Goal: Navigation & Orientation: Find specific page/section

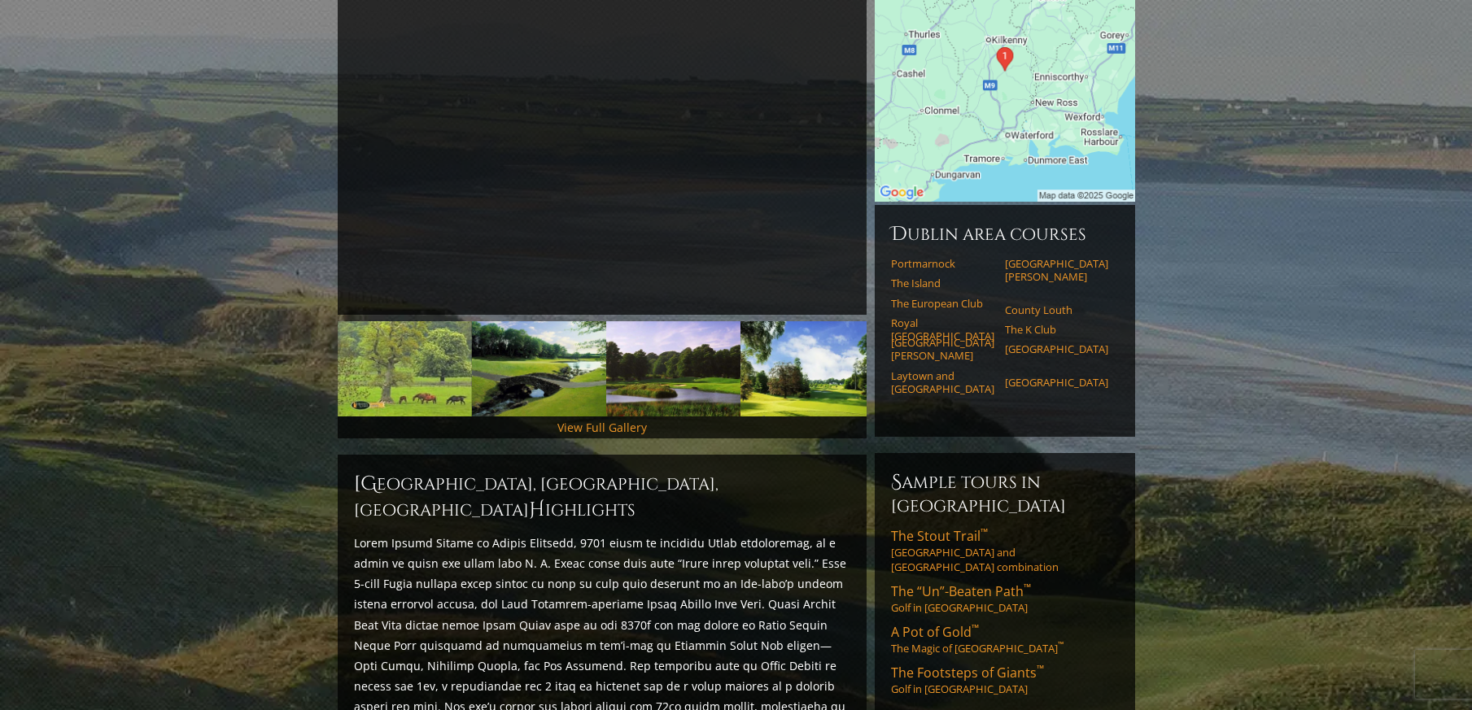
scroll to position [325, 0]
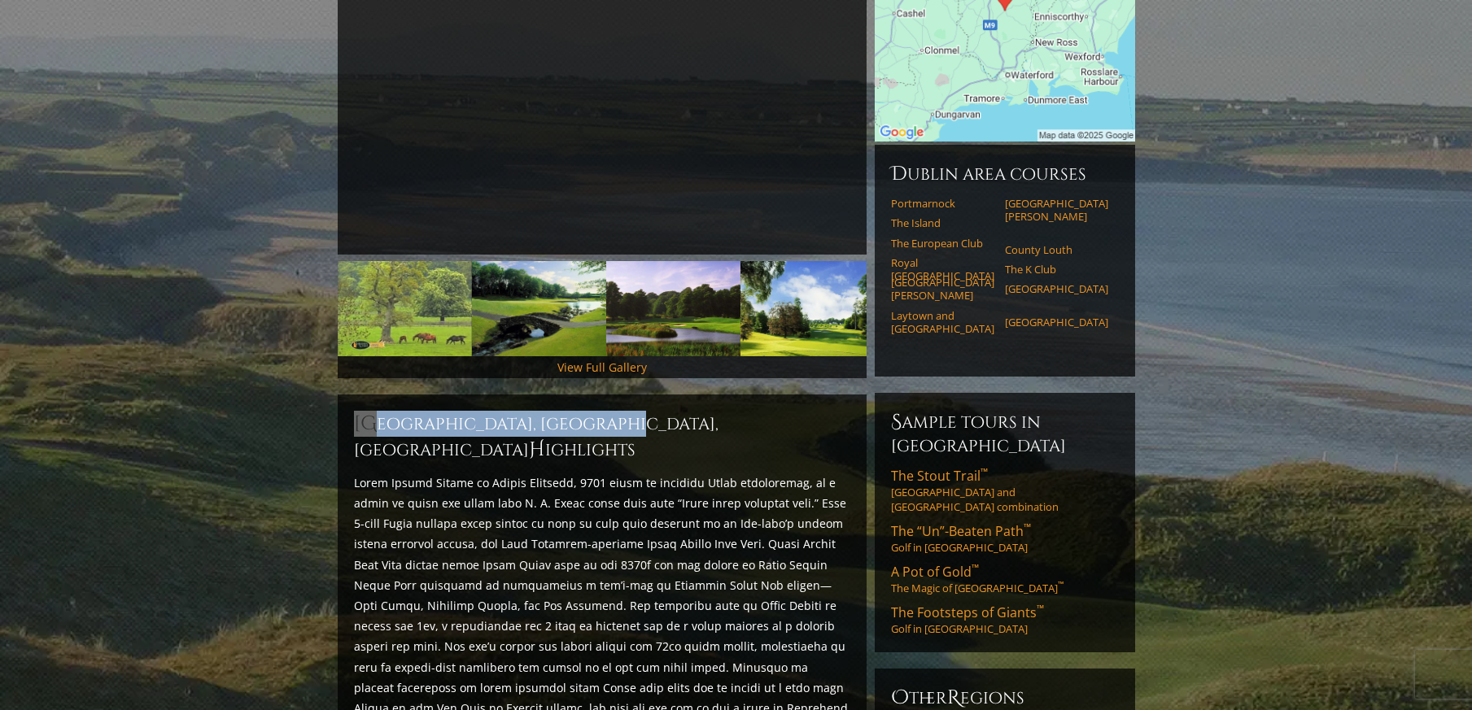
drag, startPoint x: 355, startPoint y: 398, endPoint x: 632, endPoint y: 407, distance: 277.6
click at [632, 411] on h2 "Mount Juliet Golf & Spa Hotel, Thomastown, Ireland H ighlights" at bounding box center [602, 437] width 496 height 52
drag, startPoint x: 632, startPoint y: 407, endPoint x: 574, endPoint y: 413, distance: 58.1
drag, startPoint x: 574, startPoint y: 413, endPoint x: 637, endPoint y: 396, distance: 64.9
click at [637, 396] on div "Mount Juliet Golf & Spa Hotel, Thomastown, Ireland H ighlights Start Planning Y…" at bounding box center [602, 625] width 529 height 460
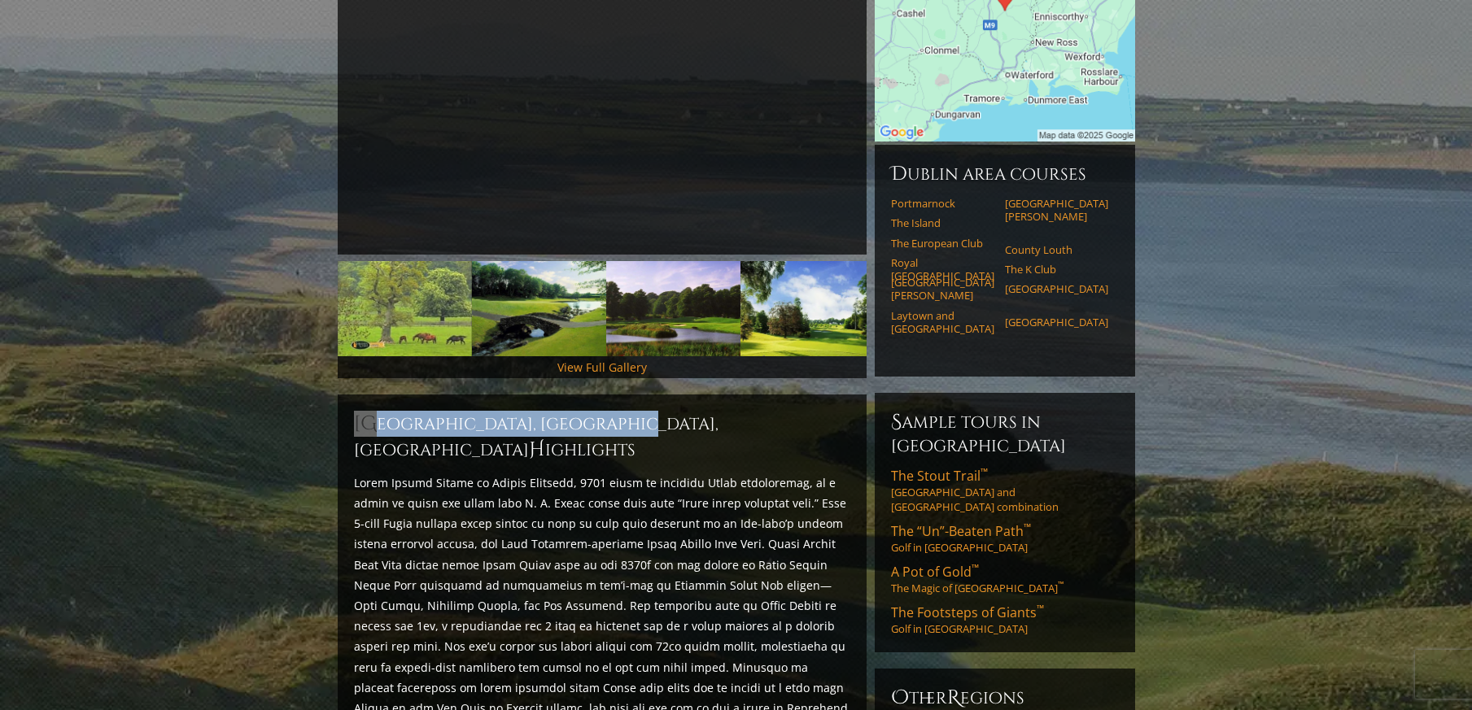
drag, startPoint x: 637, startPoint y: 396, endPoint x: 586, endPoint y: 401, distance: 51.5
copy h2 "Mount Juliet Golf & Spa Hotel,"
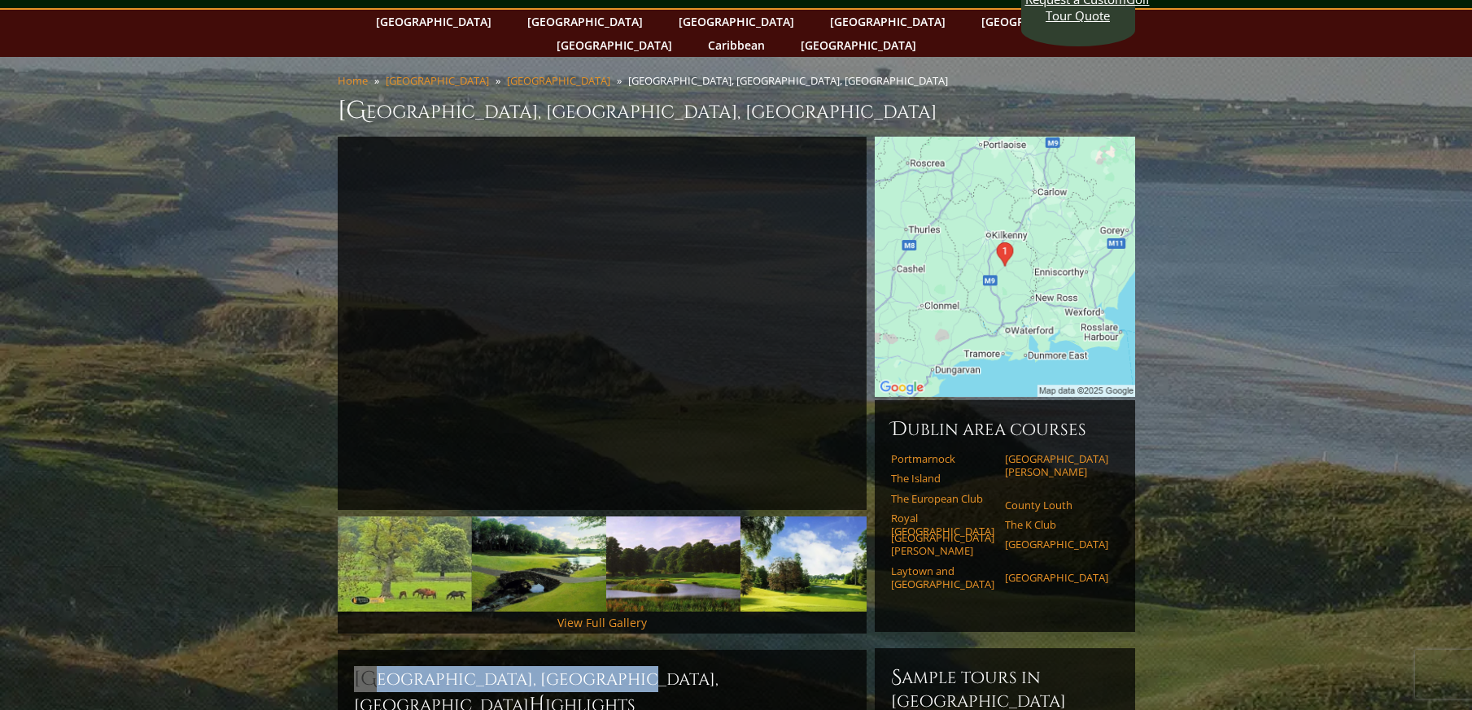
scroll to position [0, 0]
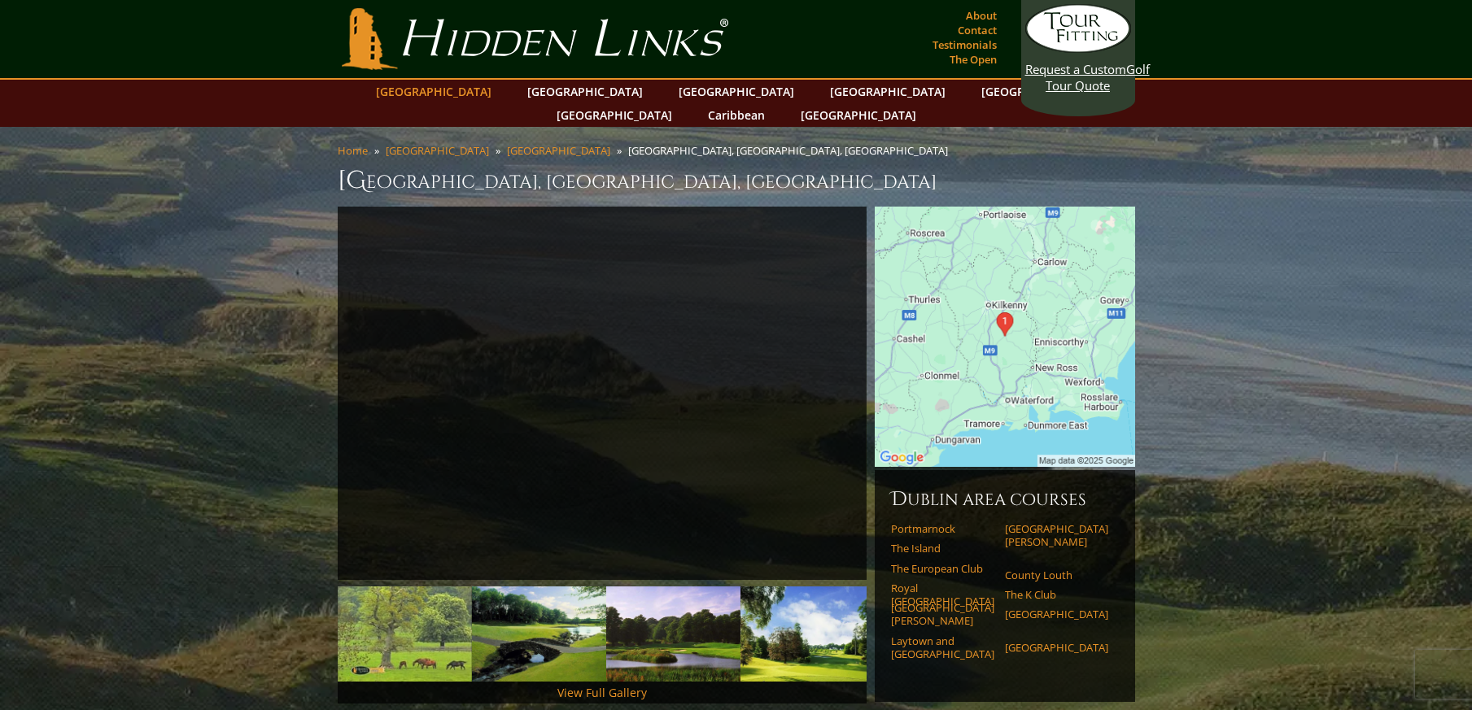
click at [489, 89] on link "[GEOGRAPHIC_DATA]" at bounding box center [434, 92] width 132 height 24
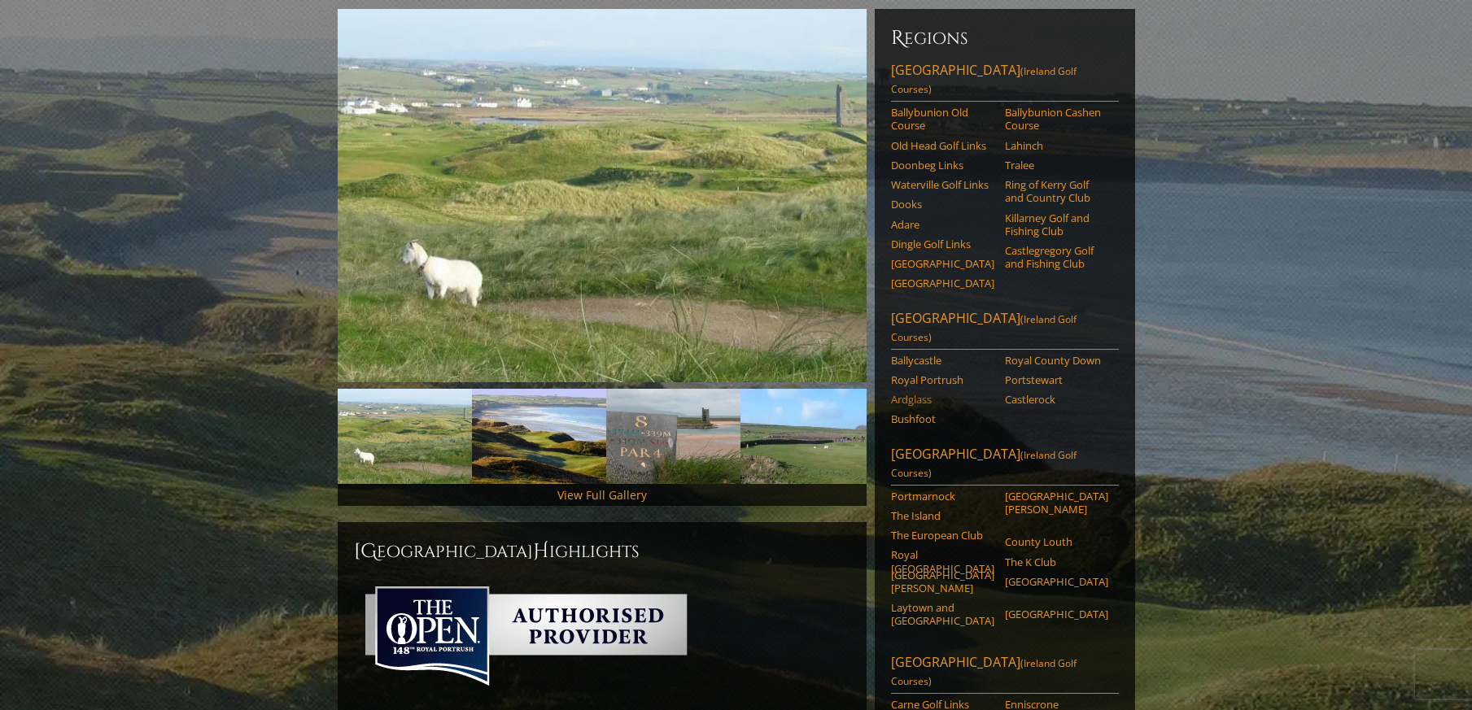
scroll to position [169, 0]
